Goal: Transaction & Acquisition: Purchase product/service

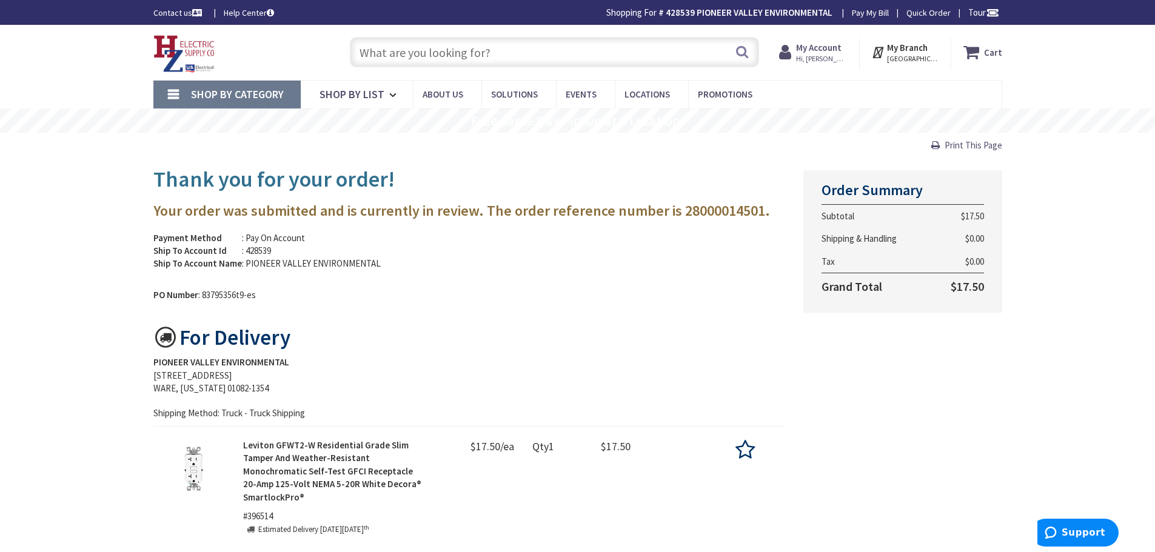
click at [812, 56] on span "Hi, Jeff" at bounding box center [822, 59] width 52 height 10
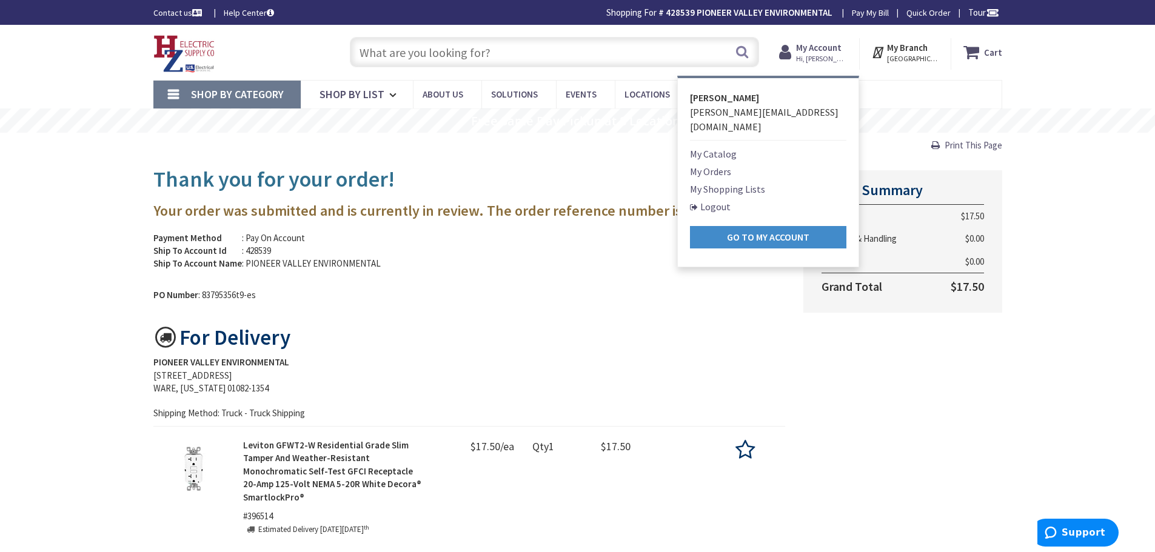
click at [718, 182] on link "My Shopping Lists" at bounding box center [727, 189] width 75 height 15
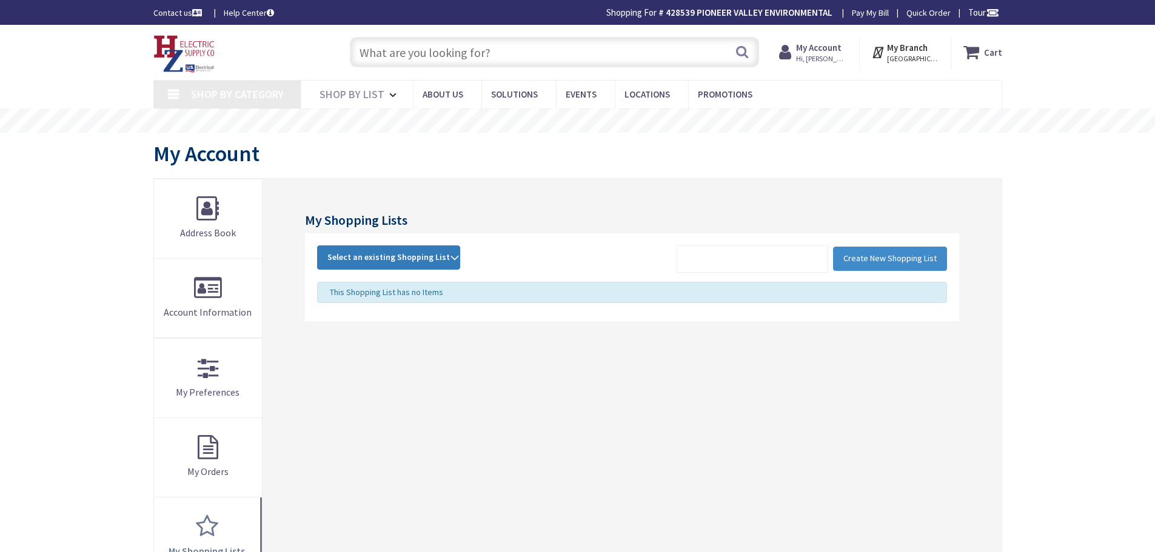
click at [441, 251] on strong "Select an existing Shopping List" at bounding box center [388, 257] width 122 height 15
click at [350, 336] on link "POP" at bounding box center [389, 338] width 142 height 27
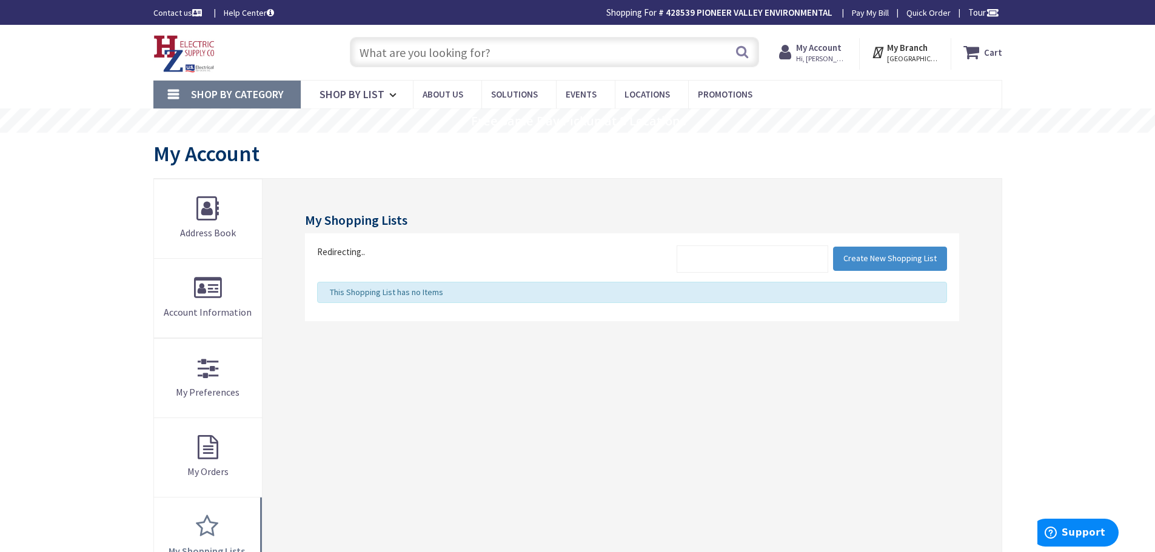
type input "[STREET_ADDRESS][US_STATE]"
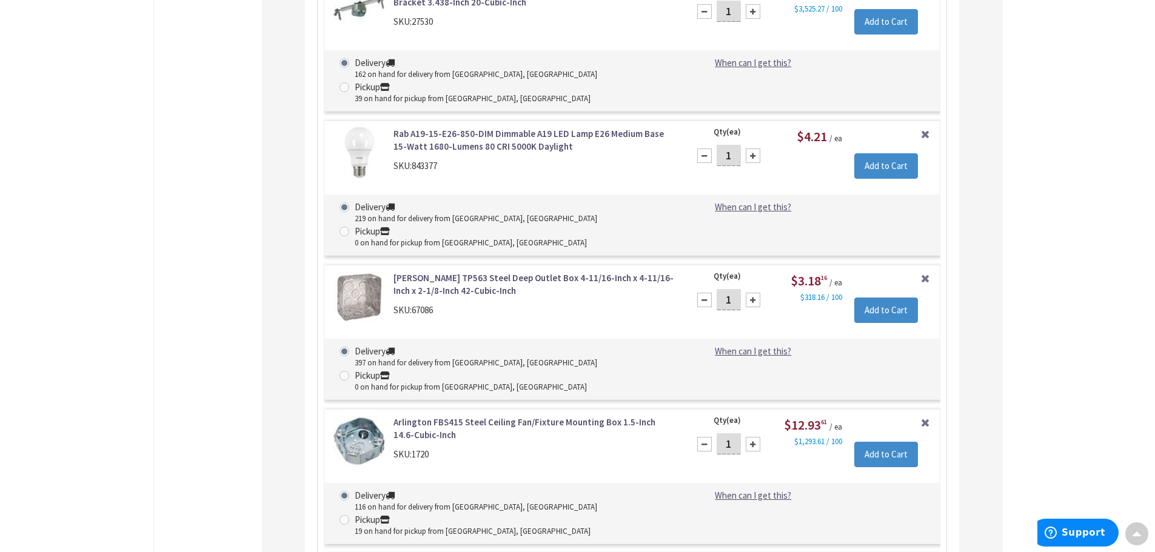
scroll to position [11406, 0]
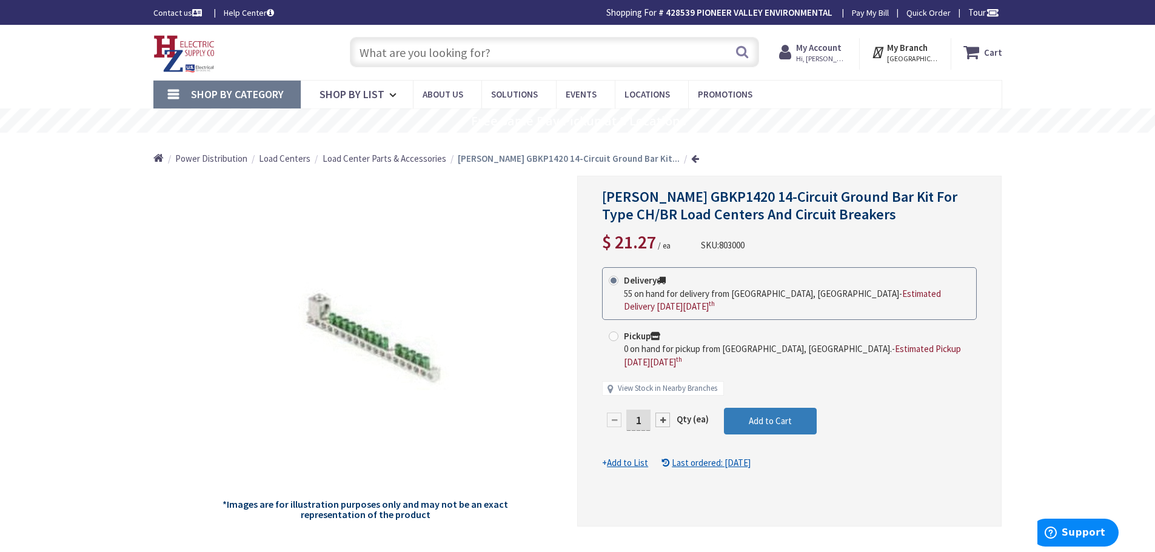
click at [782, 415] on span "Add to Cart" at bounding box center [770, 421] width 43 height 12
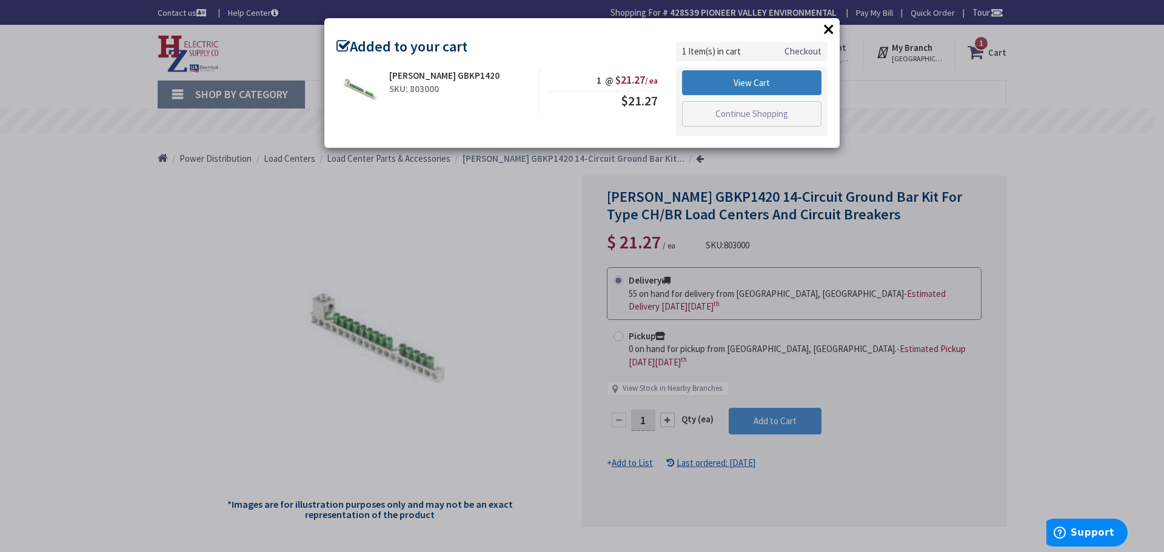
click at [764, 76] on link "View Cart" at bounding box center [751, 82] width 139 height 25
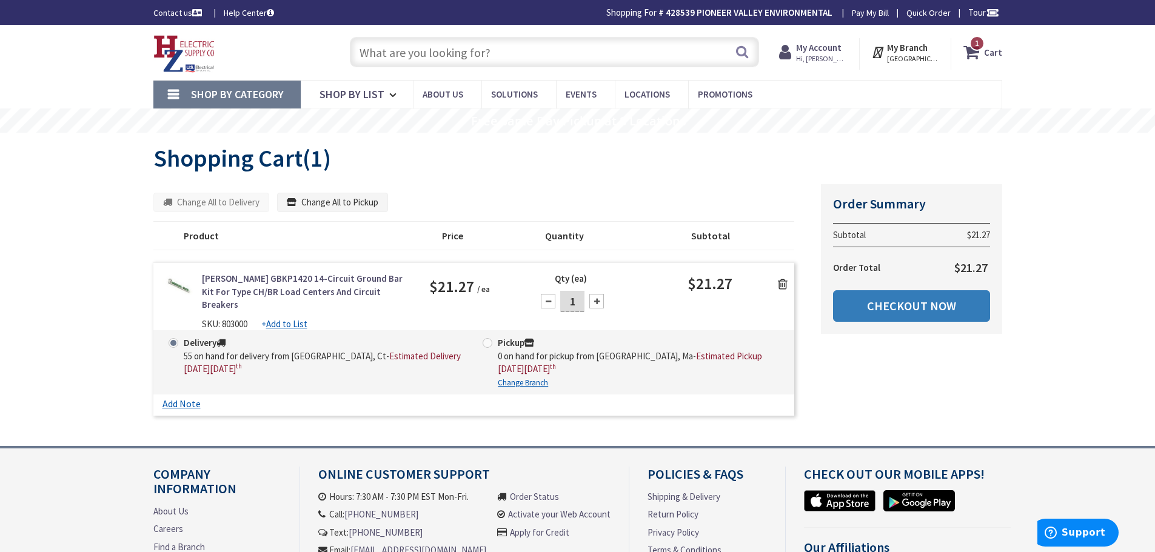
click at [909, 310] on link "Checkout Now" at bounding box center [911, 306] width 157 height 32
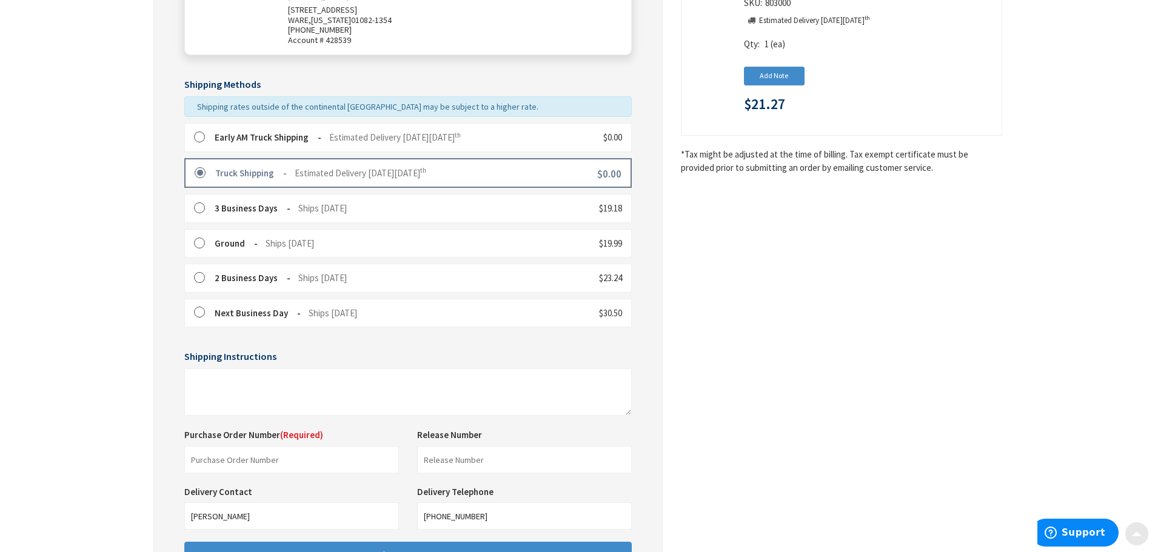
scroll to position [303, 0]
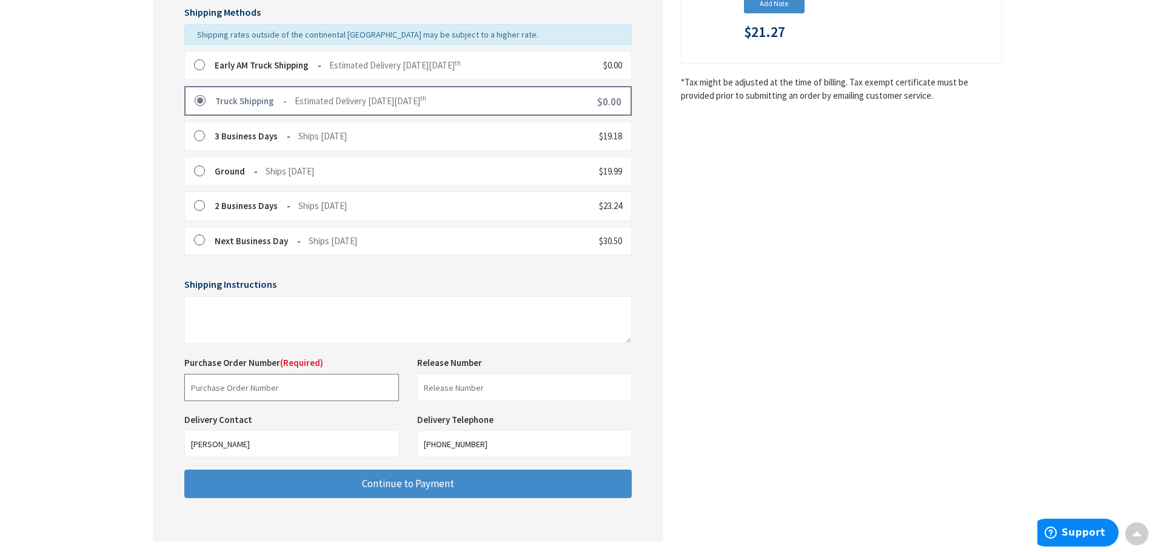
click at [336, 385] on input "text" at bounding box center [291, 387] width 215 height 27
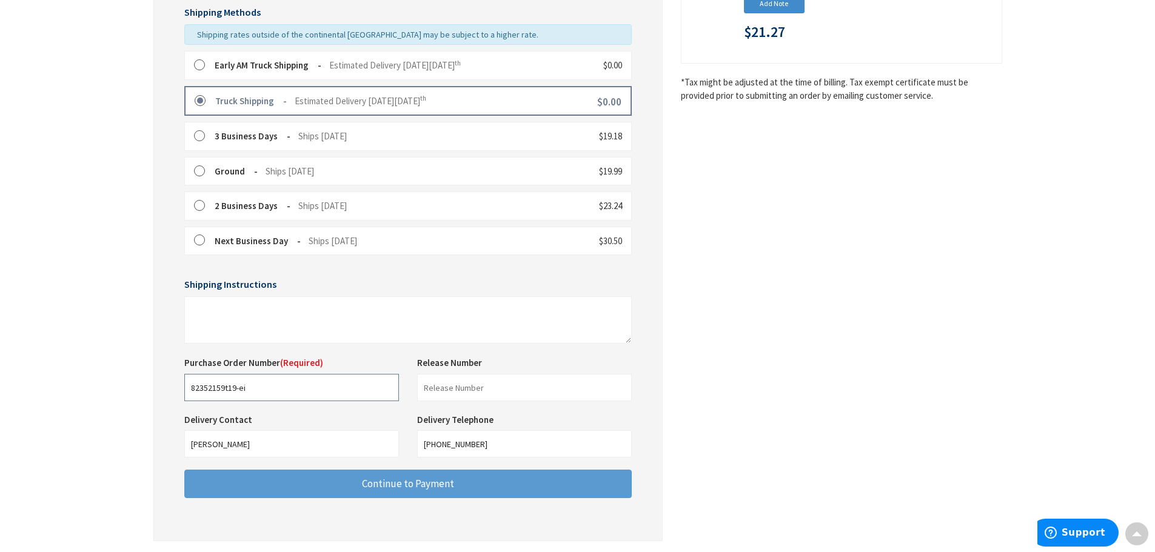
type input "82352159t19-ei"
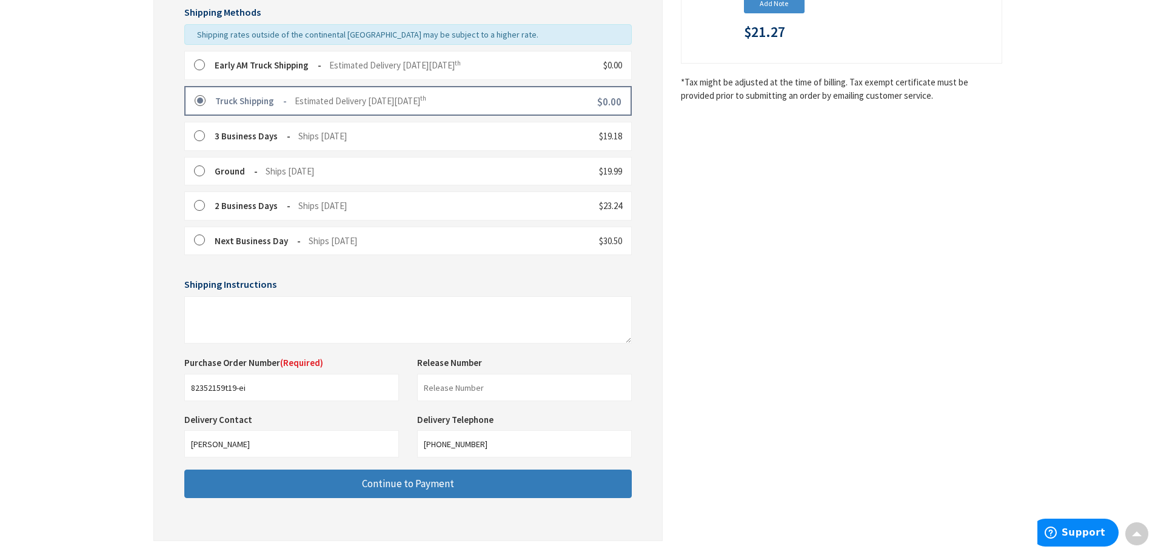
click at [399, 481] on span "Continue to Payment" at bounding box center [408, 483] width 92 height 13
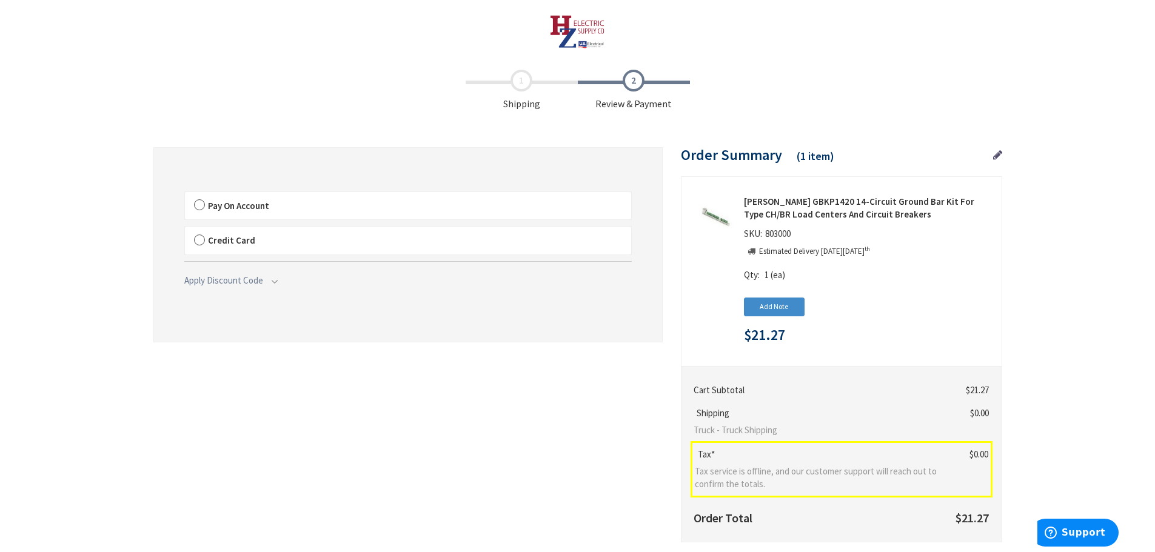
click at [193, 201] on label "Pay On Account" at bounding box center [408, 206] width 446 height 28
click at [185, 195] on input "Pay On Account" at bounding box center [185, 195] width 0 height 0
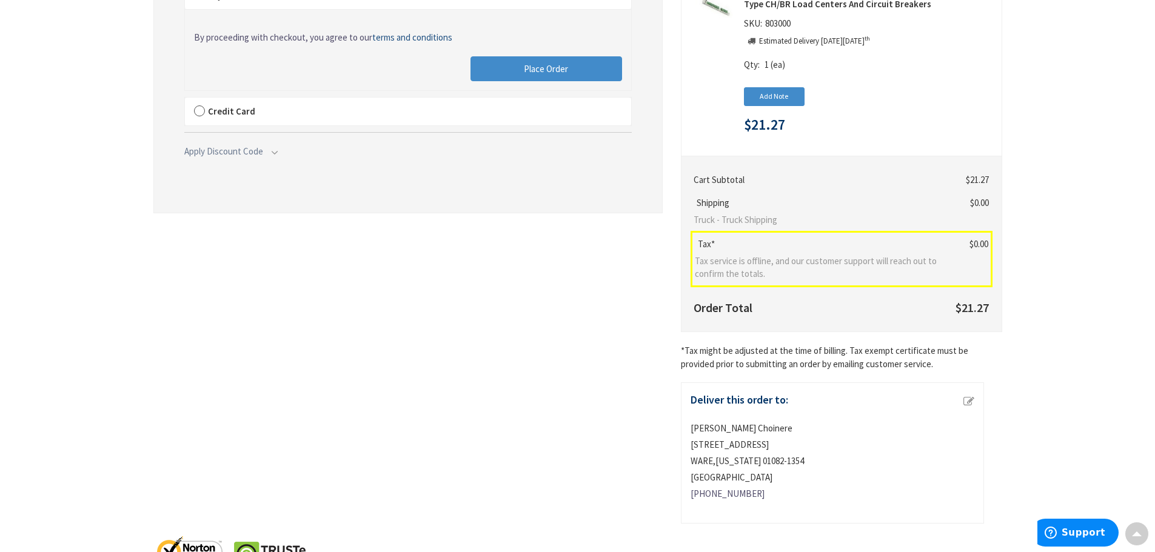
scroll to position [136, 0]
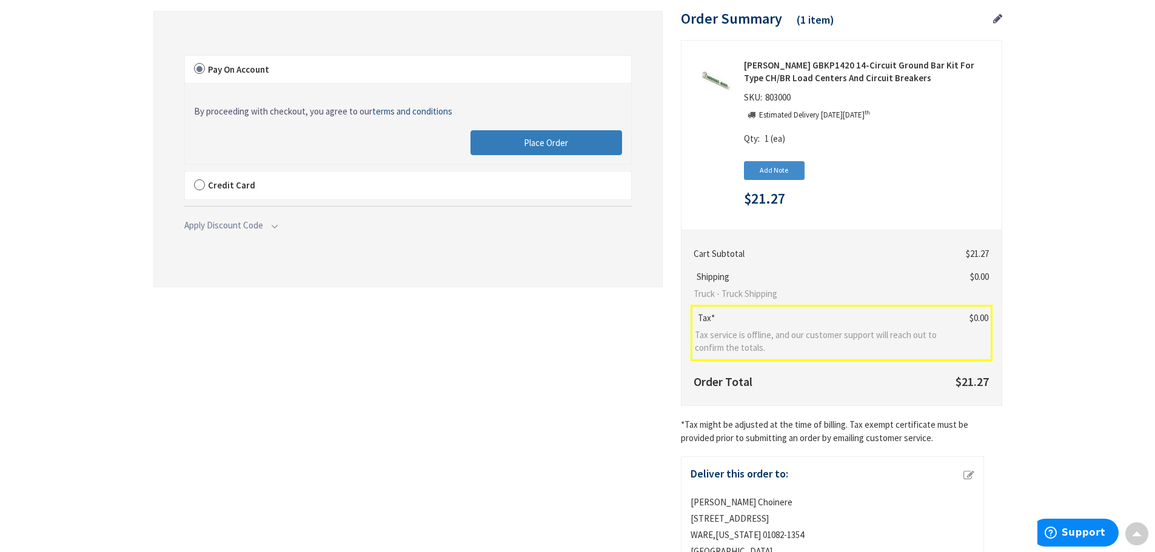
click at [546, 145] on span "Place Order" at bounding box center [546, 143] width 44 height 12
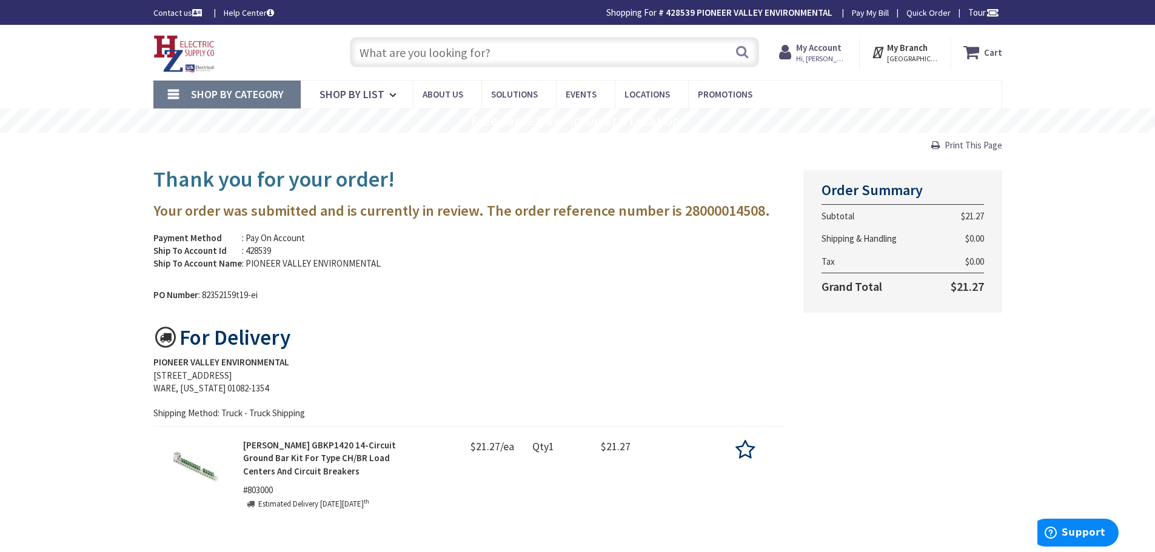
click at [821, 55] on span "Hi, [PERSON_NAME]" at bounding box center [822, 59] width 52 height 10
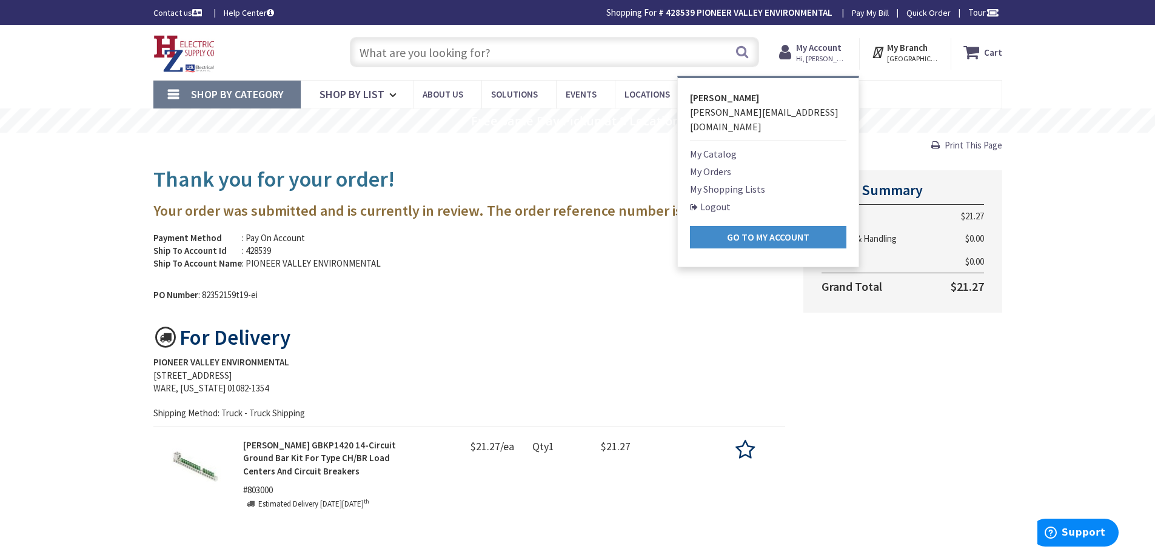
click at [715, 164] on link "My Orders" at bounding box center [710, 171] width 41 height 15
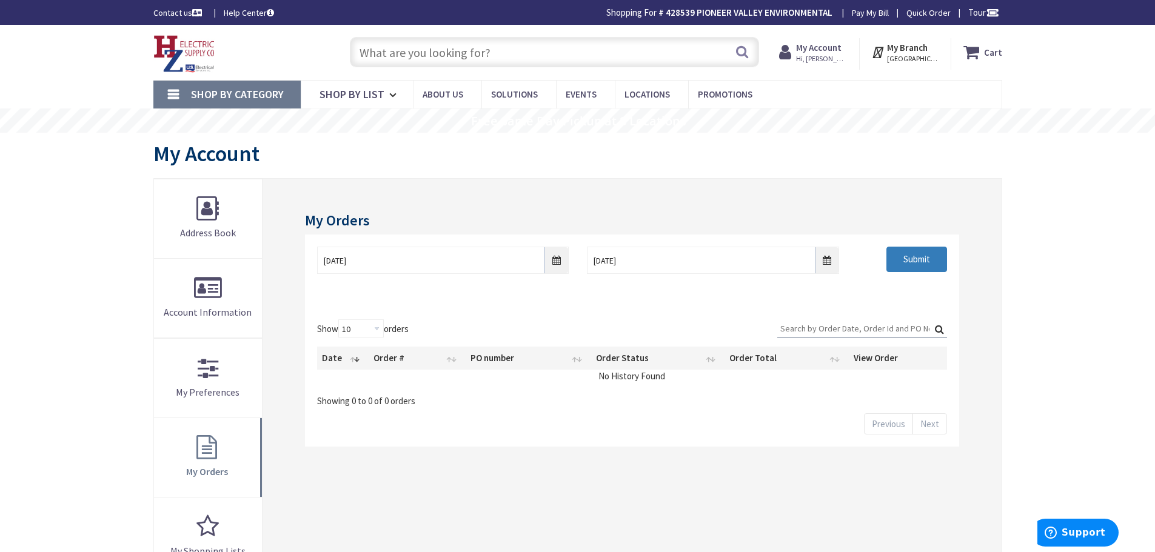
click at [925, 263] on input "Submit" at bounding box center [916, 259] width 61 height 25
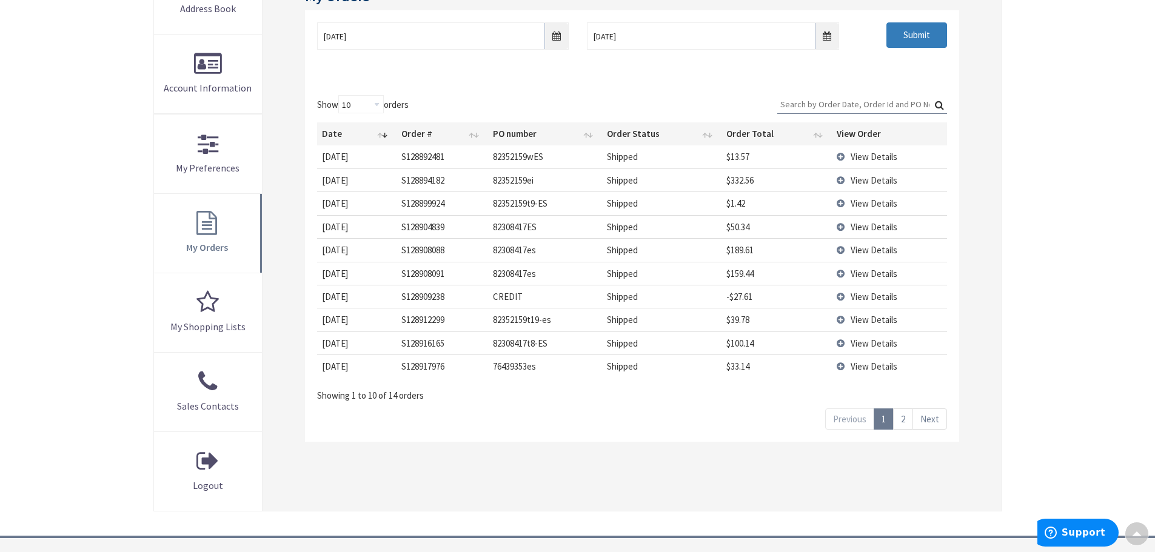
scroll to position [242, 0]
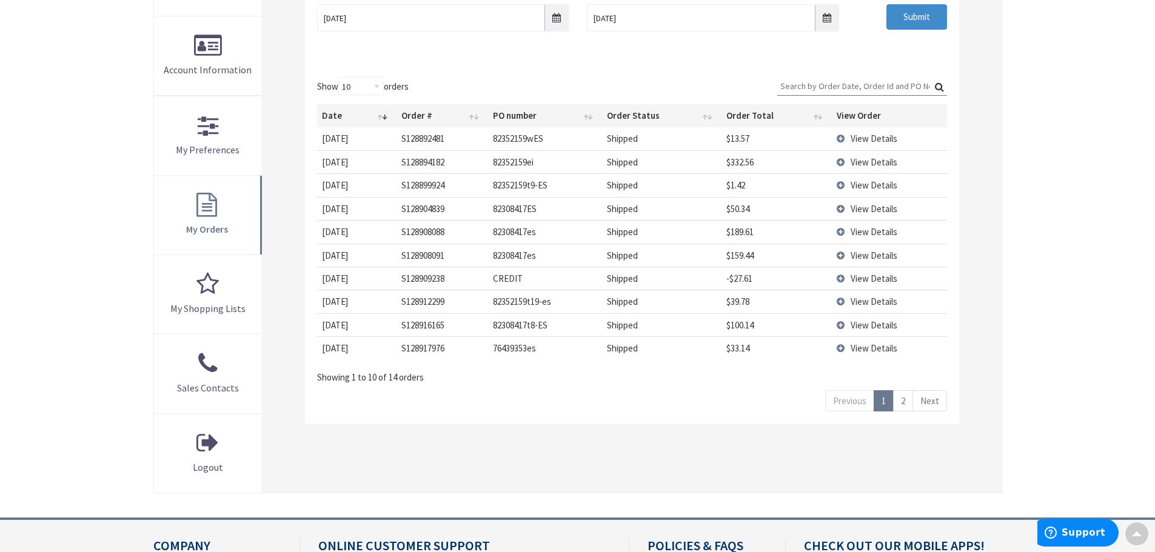
click at [878, 300] on span "View Details" at bounding box center [873, 302] width 47 height 12
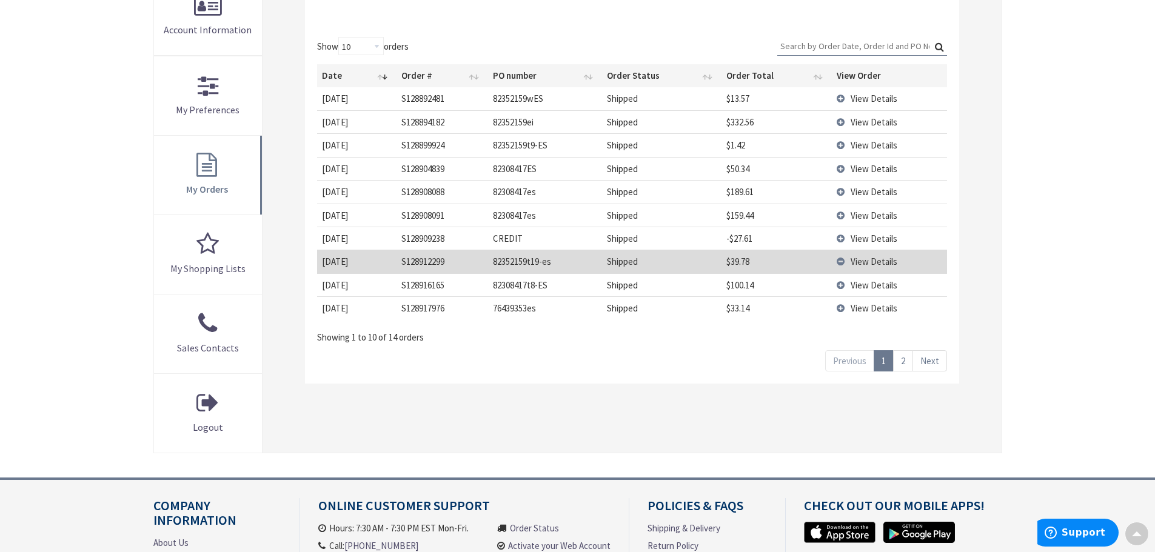
scroll to position [303, 0]
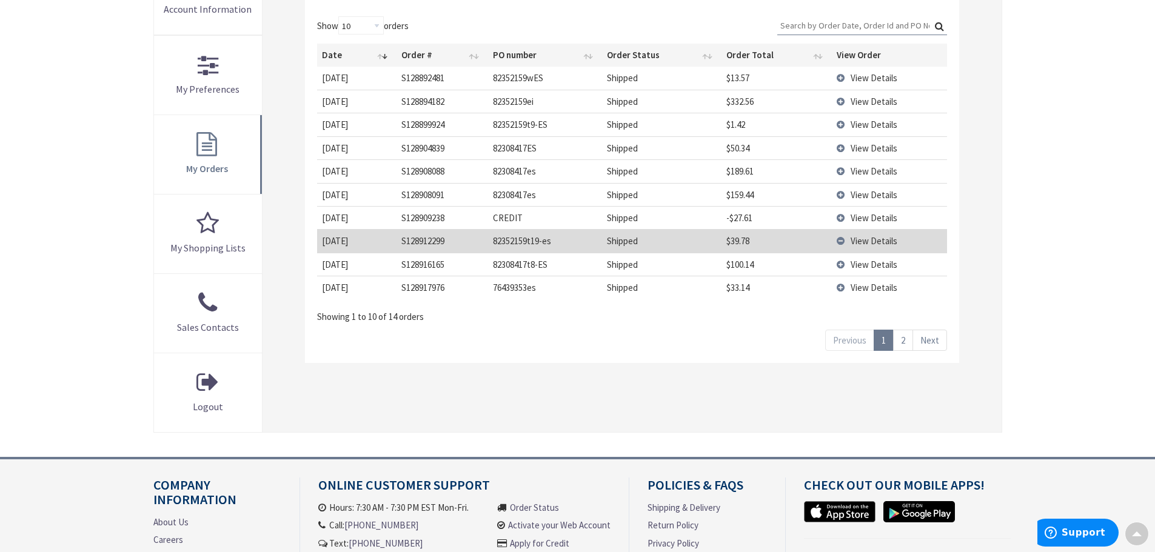
click at [839, 242] on td "View Details" at bounding box center [889, 240] width 115 height 23
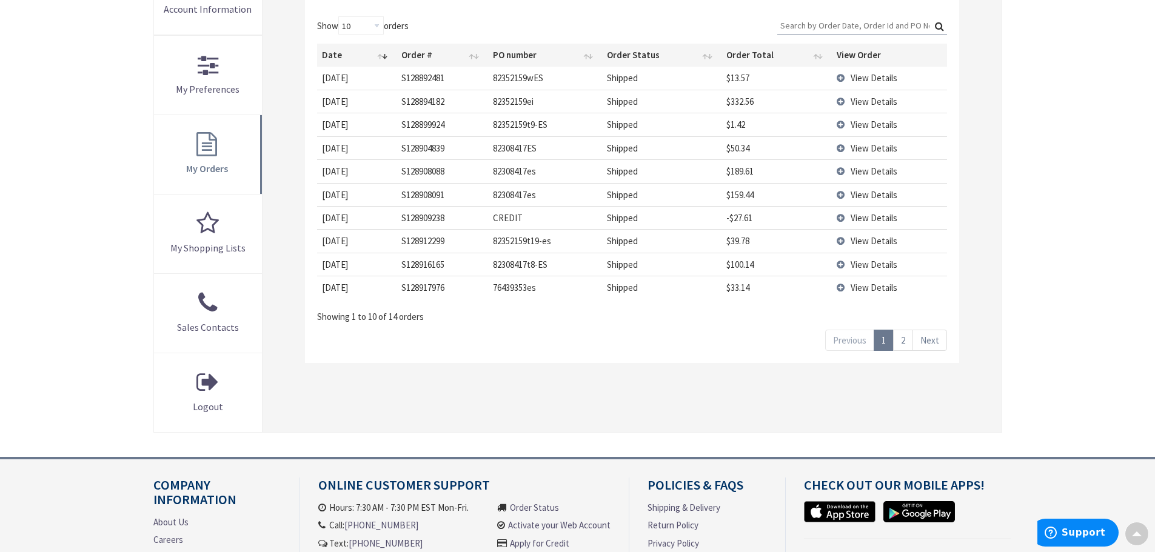
click at [839, 242] on td "View Details" at bounding box center [889, 240] width 115 height 23
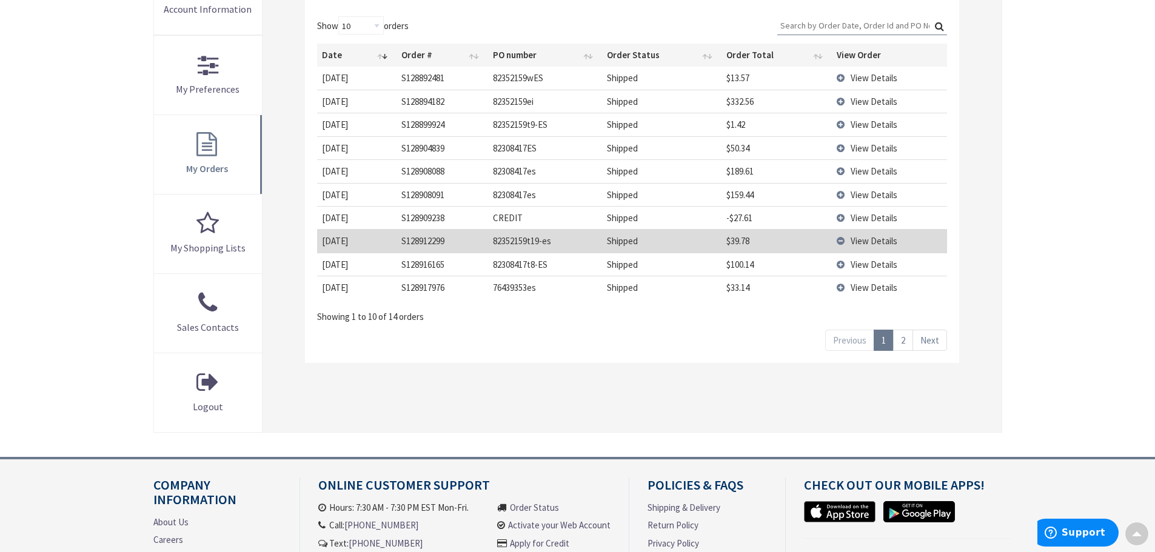
drag, startPoint x: 500, startPoint y: 241, endPoint x: 398, endPoint y: 239, distance: 101.8
click at [498, 241] on td "82352159t19-es" at bounding box center [545, 240] width 115 height 23
click at [345, 237] on td "10/2/2025" at bounding box center [356, 240] width 79 height 23
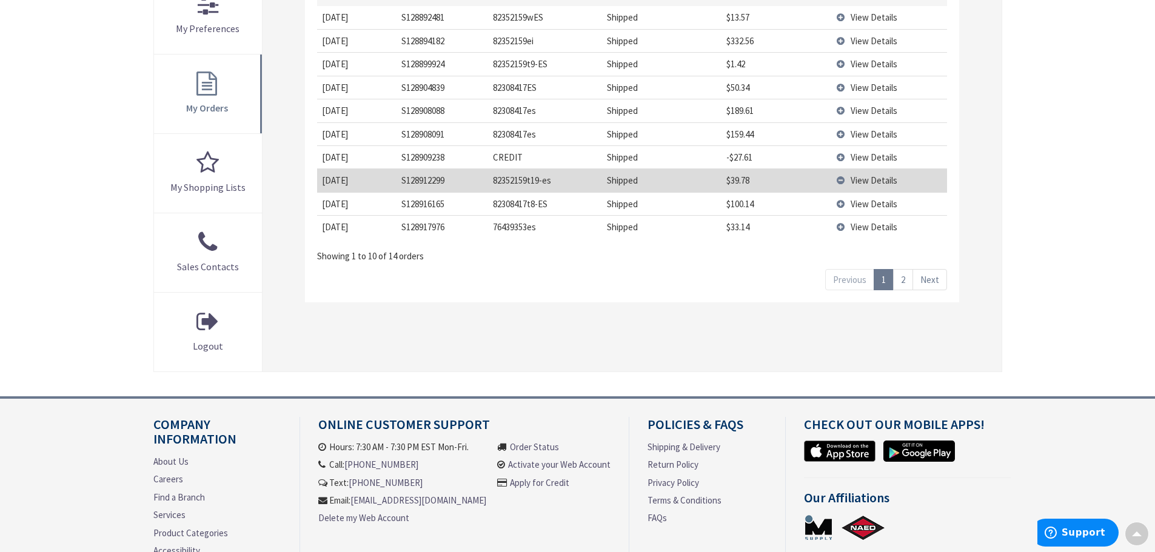
click at [880, 178] on span "View Details" at bounding box center [873, 181] width 47 height 12
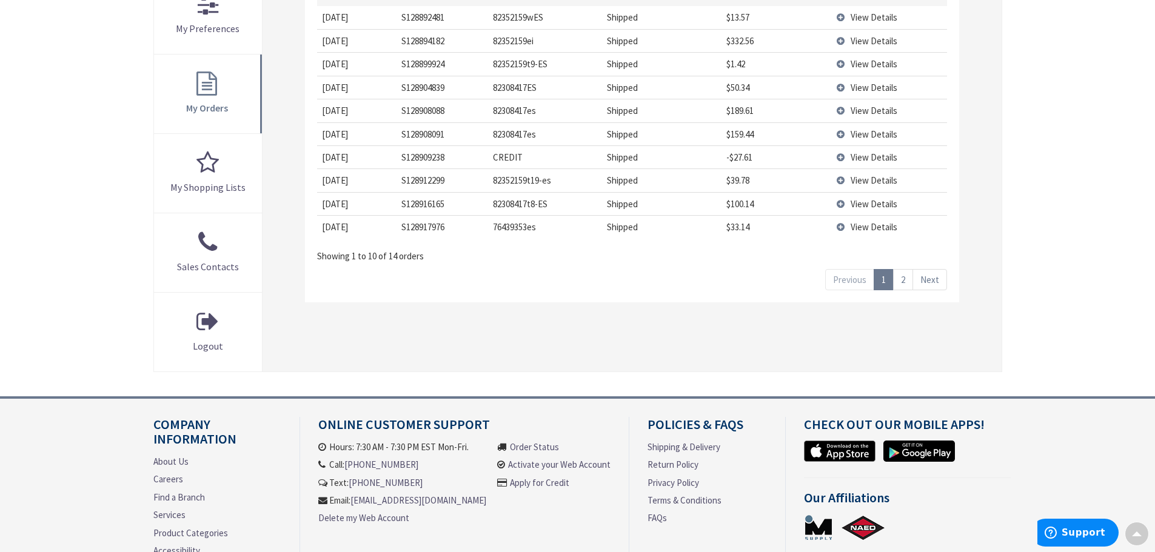
click at [881, 184] on span "View Details" at bounding box center [873, 181] width 47 height 12
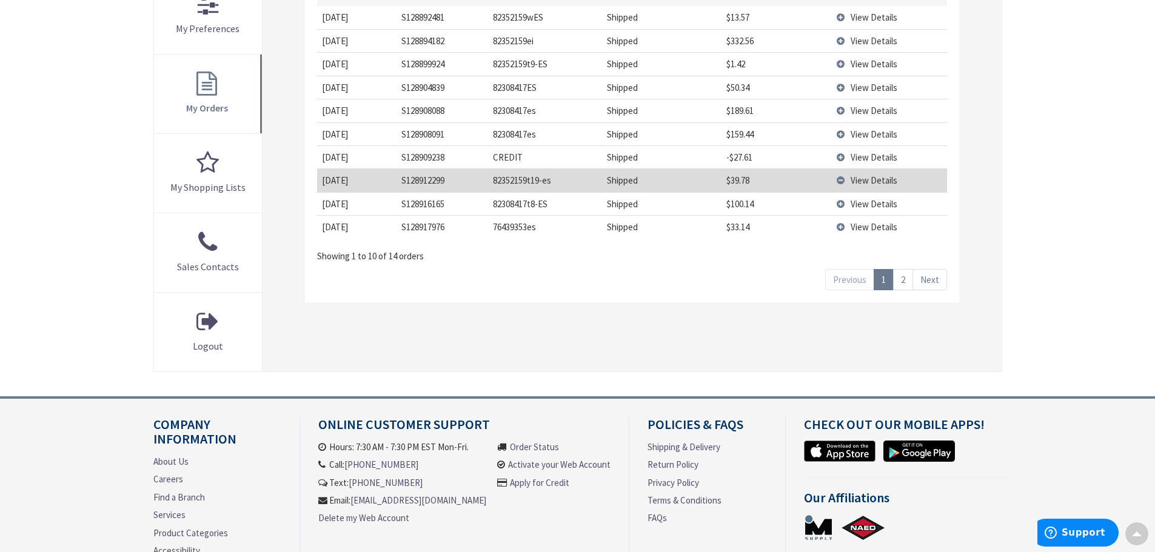
click at [881, 184] on span "View Details" at bounding box center [873, 181] width 47 height 12
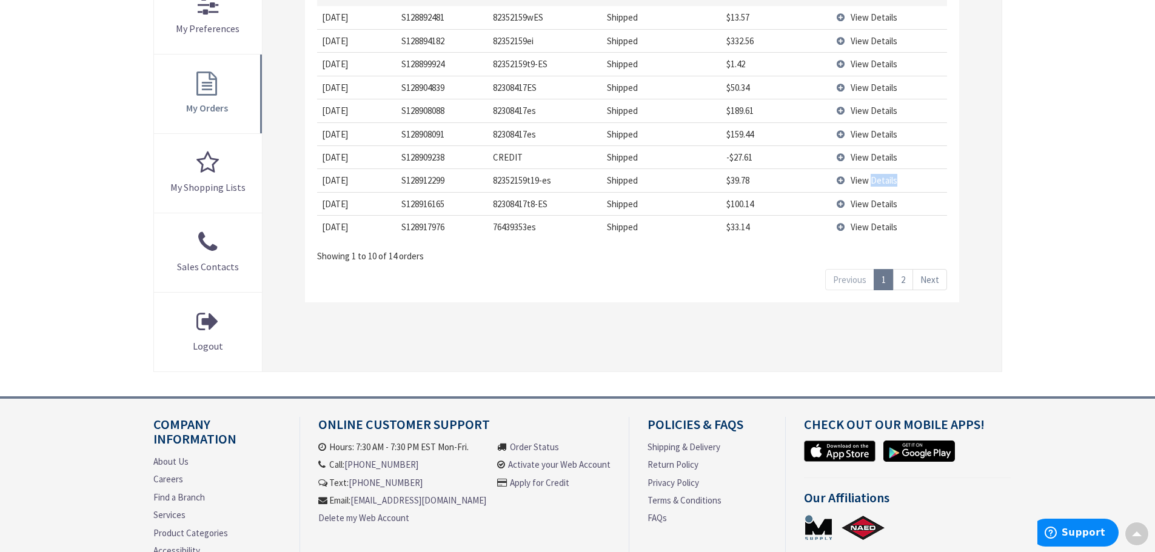
click at [881, 184] on span "View Details" at bounding box center [873, 181] width 47 height 12
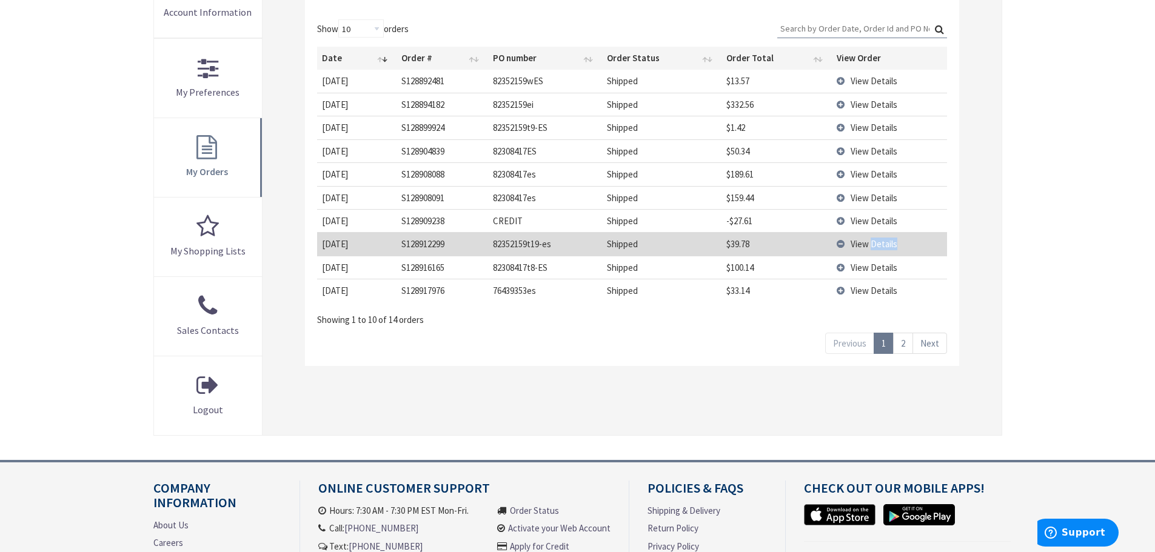
scroll to position [303, 0]
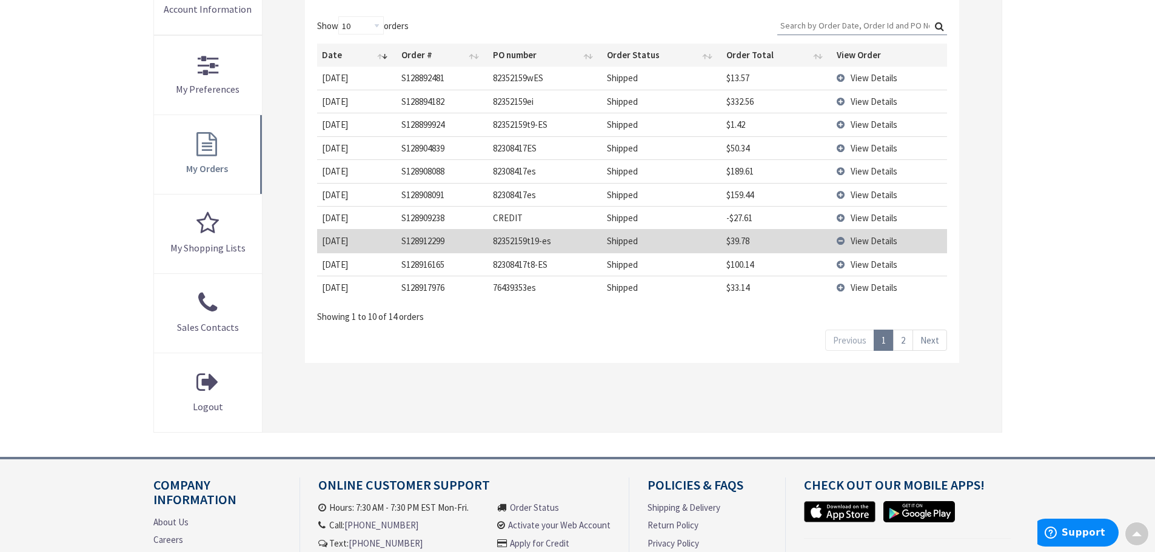
click at [841, 240] on td "View Details" at bounding box center [889, 240] width 115 height 23
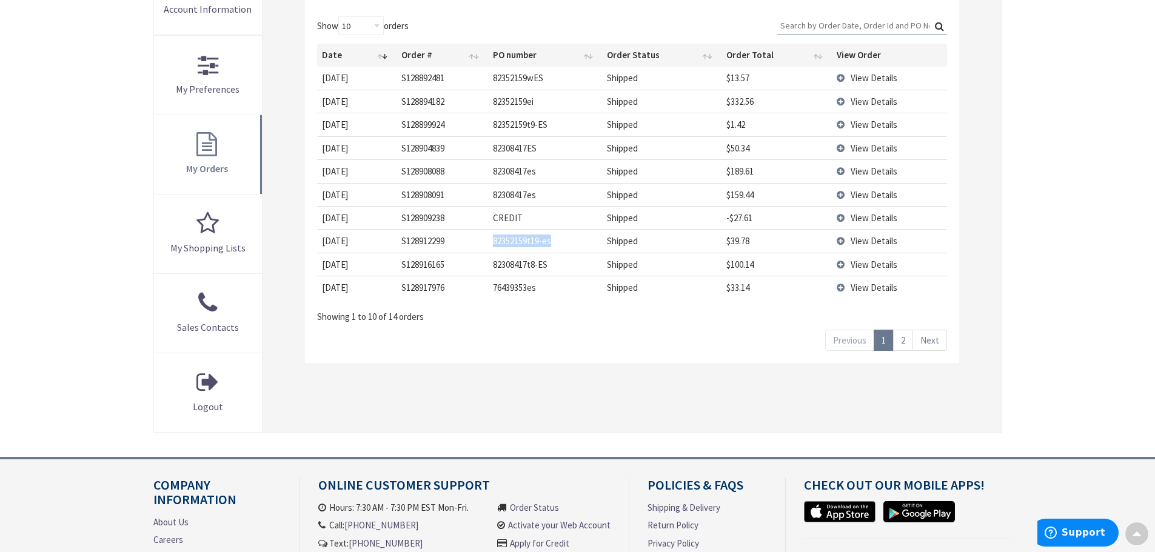
drag, startPoint x: 493, startPoint y: 244, endPoint x: 554, endPoint y: 240, distance: 61.3
click at [554, 240] on td "82352159t19-es" at bounding box center [545, 240] width 115 height 23
copy td "82352159t19-es"
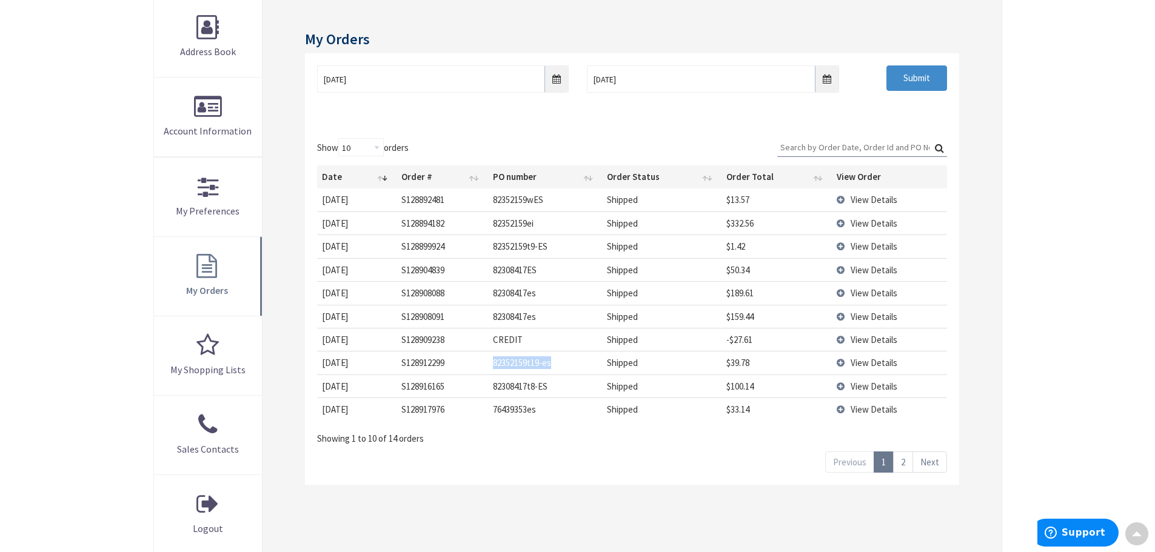
scroll to position [0, 0]
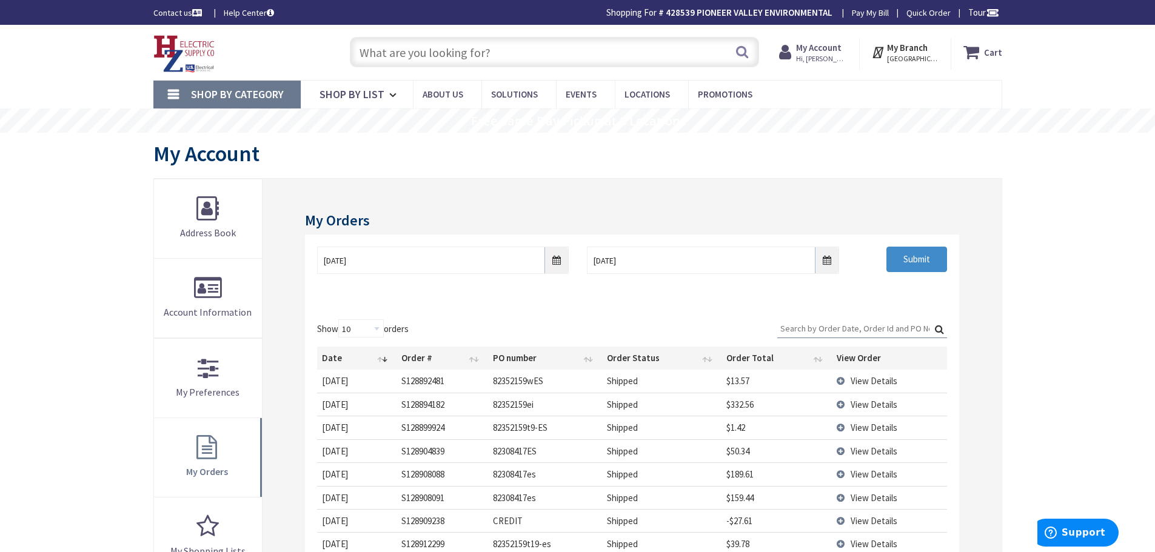
click at [812, 330] on input "Search:" at bounding box center [862, 328] width 170 height 18
paste input "82352159t19-es"
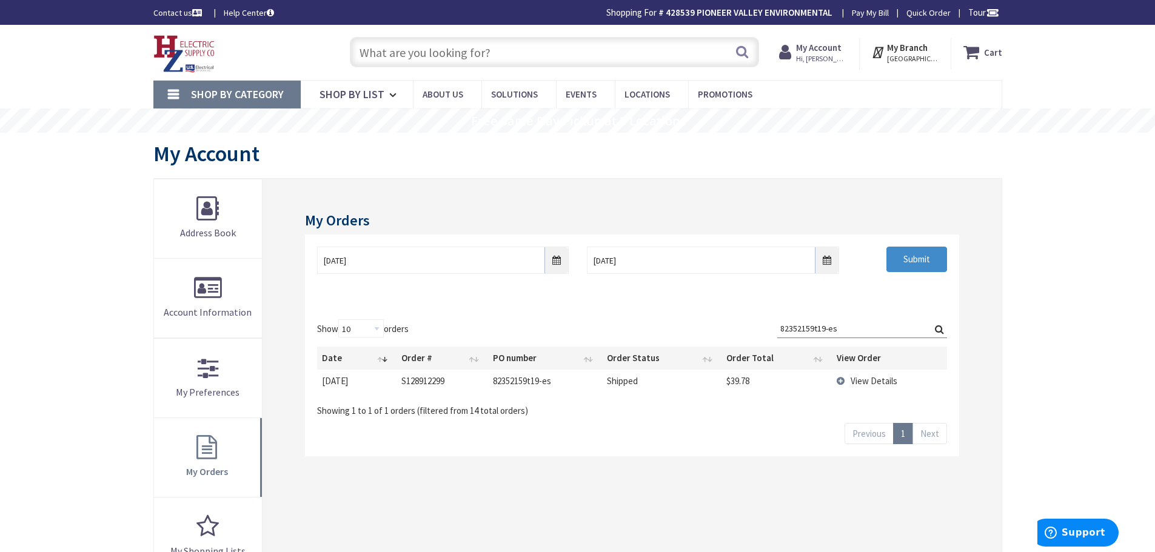
type input "82352159t19-es"
click at [879, 381] on span "View Details" at bounding box center [873, 381] width 47 height 12
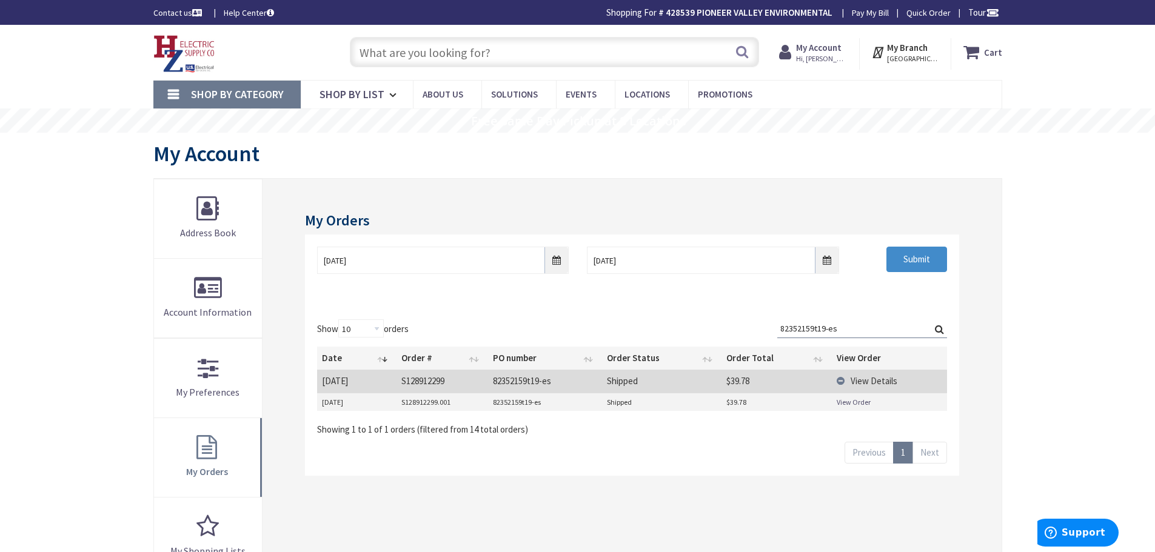
click at [856, 402] on link "View Order" at bounding box center [853, 402] width 34 height 10
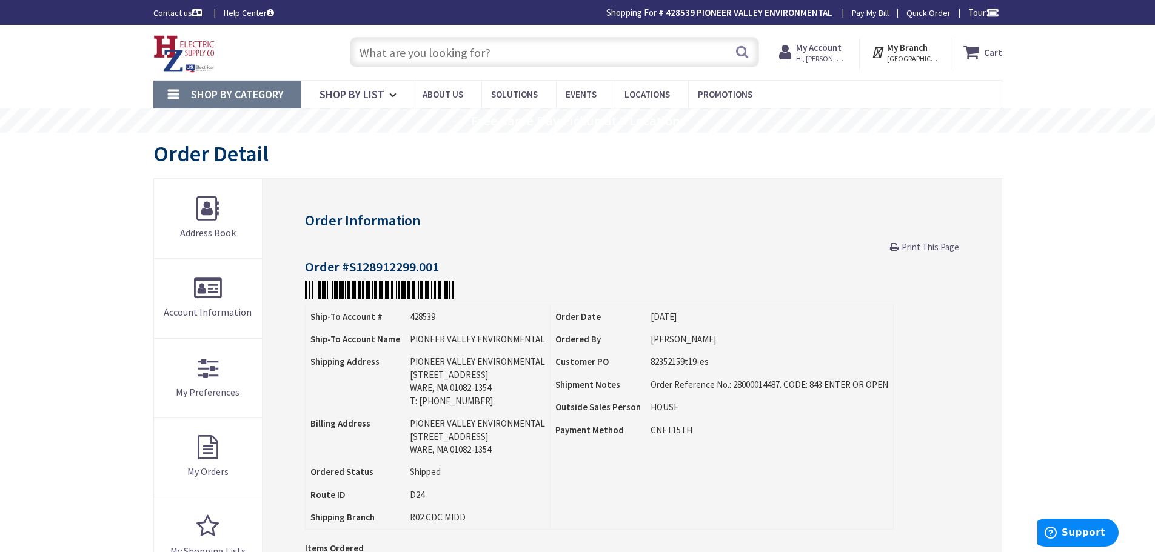
click at [938, 245] on span "Print This Page" at bounding box center [930, 247] width 58 height 12
